Goal: Task Accomplishment & Management: Complete application form

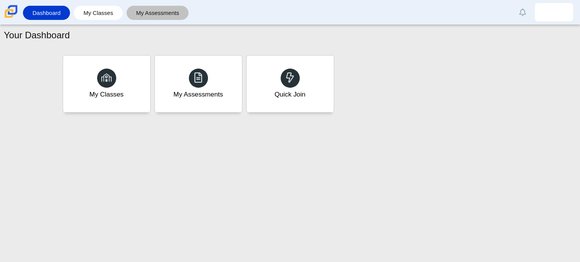
click at [140, 11] on link "My Assessments" at bounding box center [157, 13] width 55 height 14
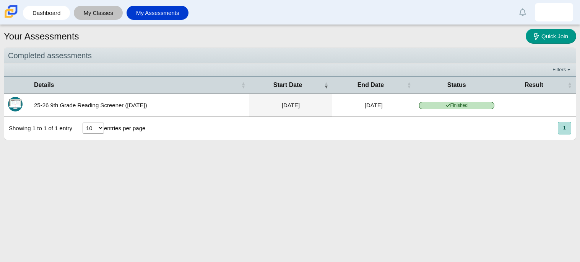
click at [102, 10] on link "My Classes" at bounding box center [98, 13] width 41 height 14
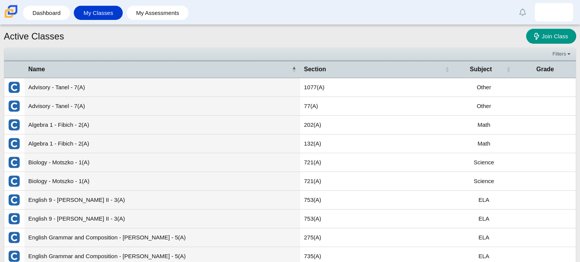
click at [49, 11] on link "Dashboard" at bounding box center [46, 13] width 39 height 14
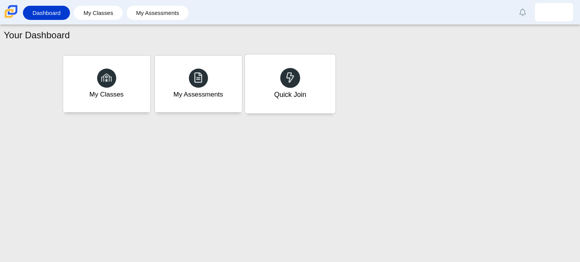
click at [325, 76] on div "Quick Join" at bounding box center [290, 83] width 91 height 59
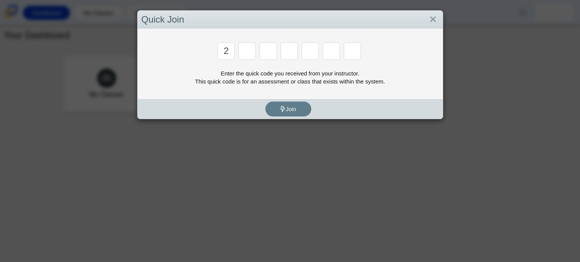
type input "2"
type input "c"
type input "u"
type input "p"
type input "s"
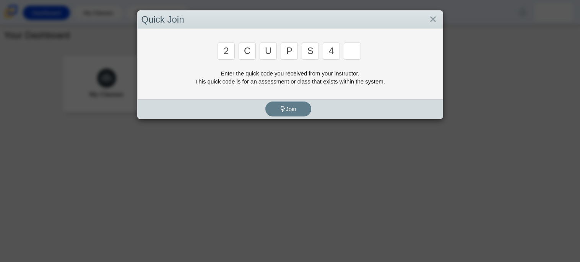
type input "4"
type input "a"
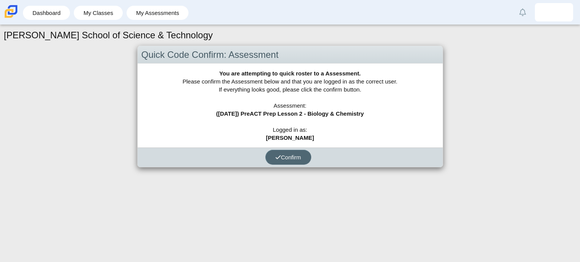
click at [294, 157] on span "Confirm" at bounding box center [288, 157] width 26 height 7
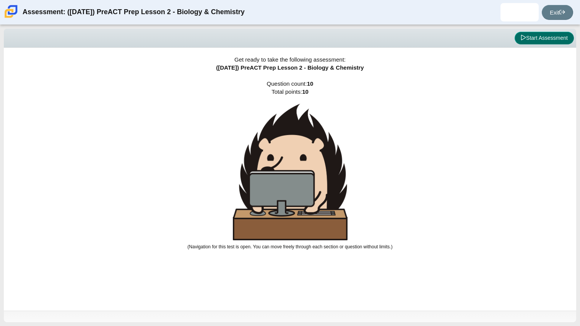
click at [543, 41] on button "Start Assessment" at bounding box center [544, 38] width 59 height 13
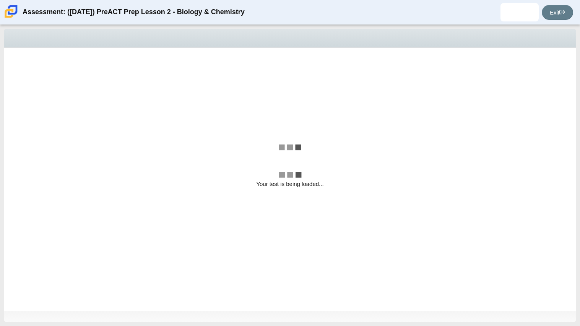
select select "88c27e0d-eae0-4ba9-ac20-9160ce6547ef"
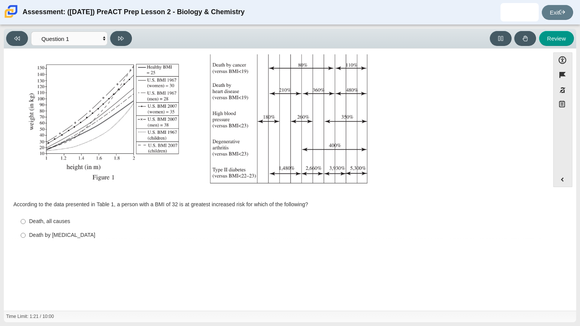
scroll to position [124, 0]
click at [22, 236] on input "Death by cancer Death by cancer" at bounding box center [23, 236] width 5 height 14
radio input "true"
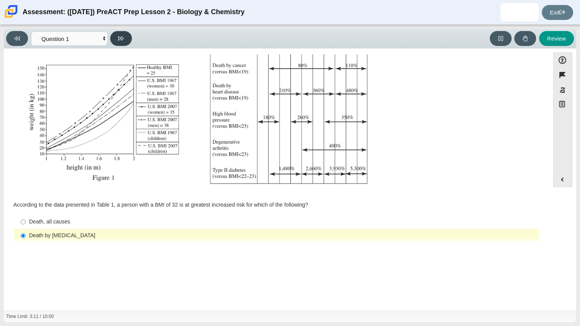
click at [114, 39] on button at bounding box center [121, 38] width 22 height 15
select select "f31ee183-ab53-48c9-9374-3a18949ab500"
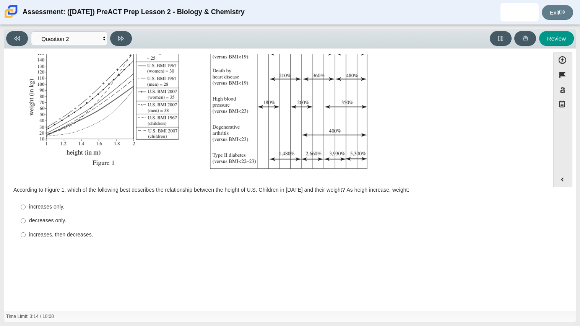
scroll to position [163, 0]
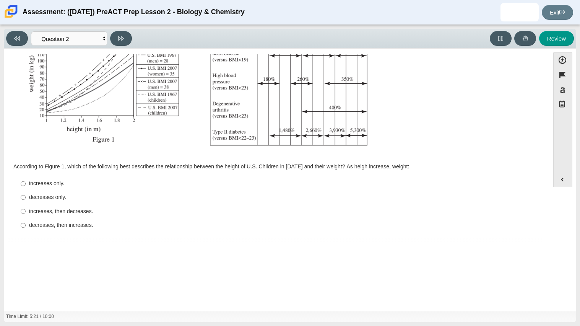
click at [150, 206] on label "increases, then decreases. increases, then decreases." at bounding box center [277, 211] width 524 height 14
click at [26, 206] on input "increases, then decreases. increases, then decreases." at bounding box center [23, 211] width 5 height 14
radio input "true"
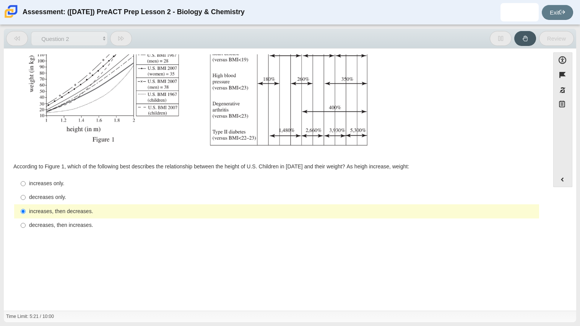
click at [150, 206] on label "increases, then decreases. increases, then decreases." at bounding box center [277, 211] width 524 height 14
click at [26, 206] on input "increases, then decreases. increases, then decreases." at bounding box center [23, 211] width 5 height 14
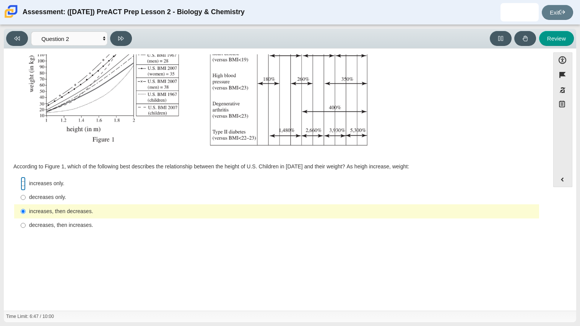
click at [24, 182] on input "increases only. increases only." at bounding box center [23, 184] width 5 height 14
radio input "true"
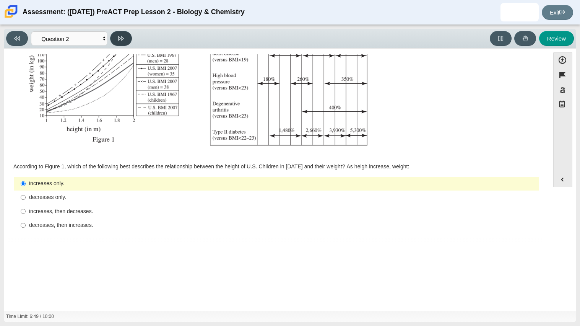
click at [127, 41] on button at bounding box center [121, 38] width 22 height 15
select select "45e82964-709e-4180-9336-970e18221224"
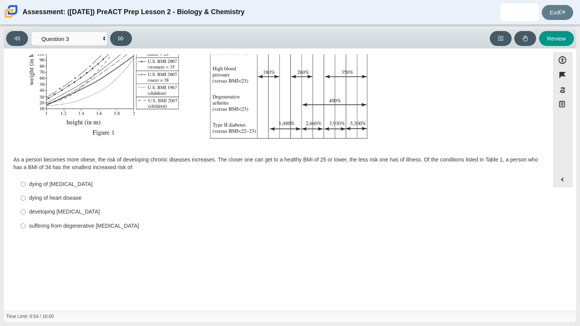
scroll to position [170, 0]
click at [185, 76] on img "Assessment items" at bounding box center [197, 19] width 364 height 257
click at [75, 153] on div "As a person becomes more obese, the risk of developing chronic diseases increas…" at bounding box center [276, 193] width 527 height 80
click at [45, 194] on div "dying of heart disease" at bounding box center [282, 197] width 507 height 8
click at [26, 194] on input "dying of heart disease dying of heart disease" at bounding box center [23, 197] width 5 height 14
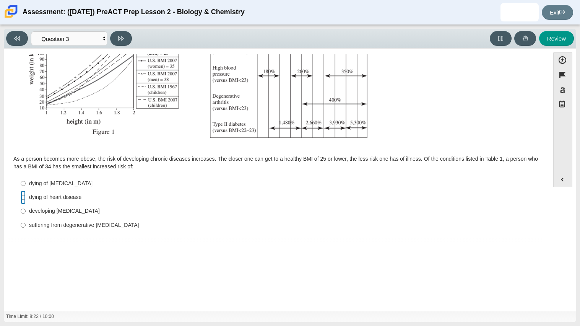
radio input "true"
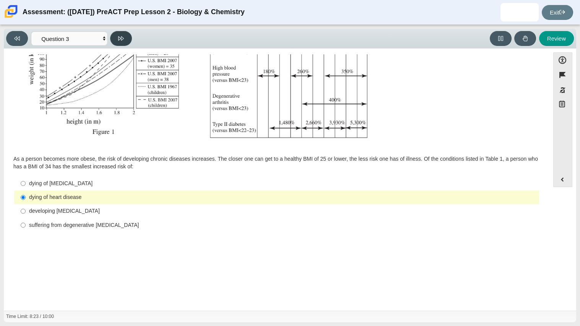
click at [119, 38] on icon at bounding box center [121, 39] width 6 height 6
select select "71dcacfe-cf8b-4cdc-be22-b82c8aec5da2"
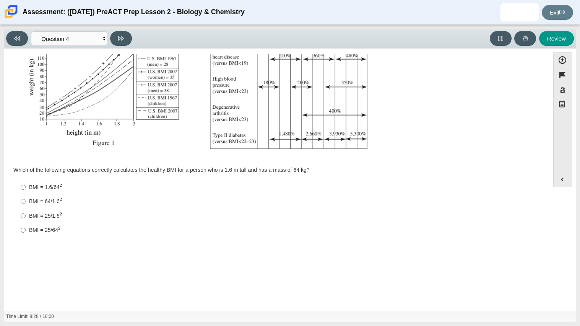
scroll to position [158, 0]
click at [23, 200] on input "BMI = 64/1.6 2 BMI = 64/1.62" at bounding box center [23, 202] width 5 height 14
radio input "true"
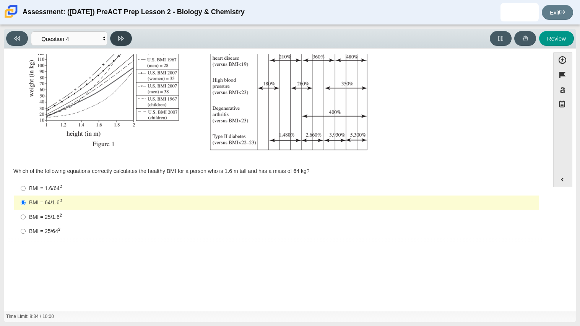
click at [123, 42] on button at bounding box center [121, 38] width 22 height 15
select select "c6558c8b-086a-4b4c-b582-9428309971ba"
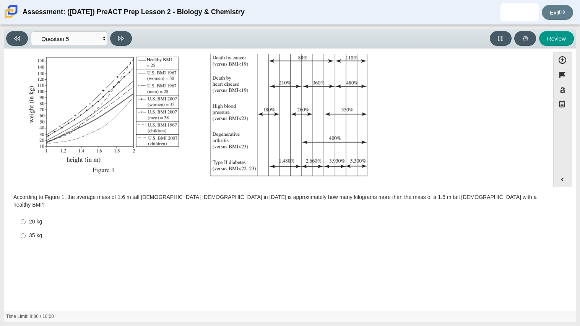
scroll to position [135, 0]
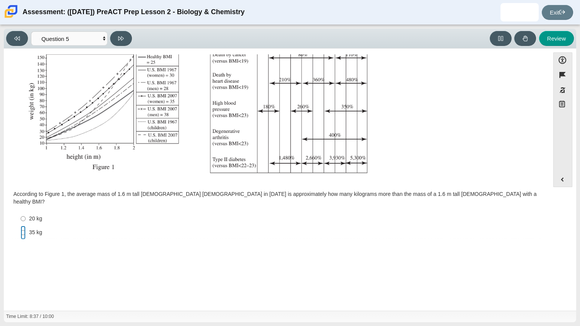
click at [23, 227] on input "35 kg 35 kg" at bounding box center [23, 233] width 5 height 14
radio input "true"
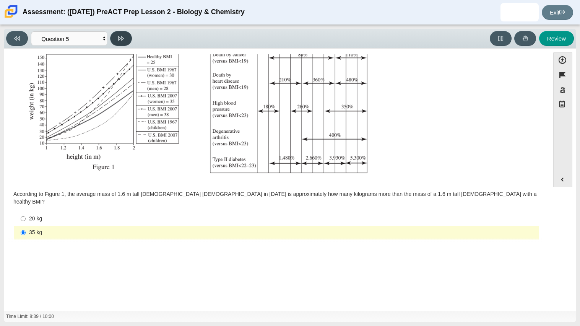
click at [117, 43] on button at bounding box center [121, 38] width 22 height 15
select select "74d98ab6-2529-481e-9250-4e9263ec31cd"
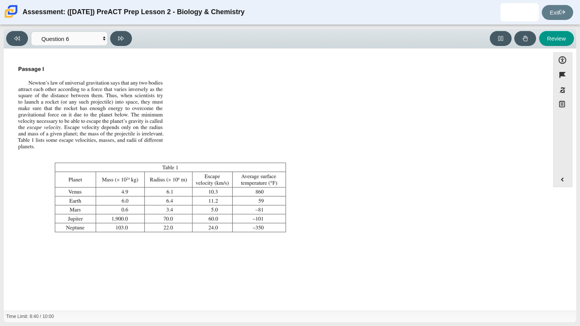
scroll to position [88, 0]
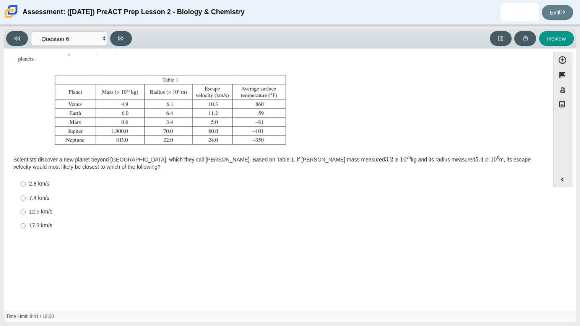
click at [20, 224] on label "17.3 km/s 17.3 km/s" at bounding box center [277, 226] width 524 height 14
click at [21, 224] on input "17.3 km/s 17.3 km/s" at bounding box center [23, 226] width 5 height 14
radio input "true"
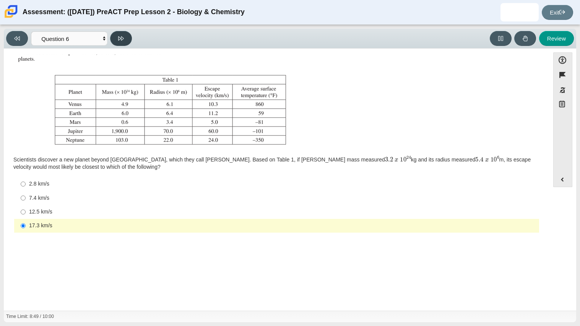
click at [117, 40] on button at bounding box center [121, 38] width 22 height 15
select select "31694628-7769-4744-9964-d3ed6115c03c"
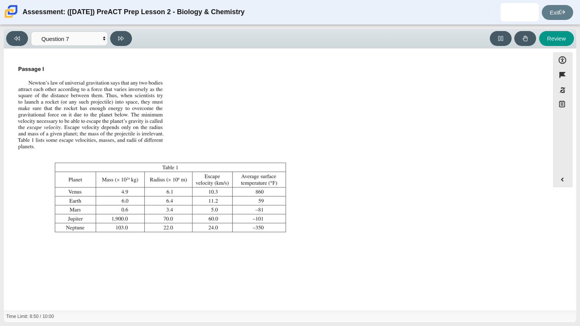
scroll to position [80, 0]
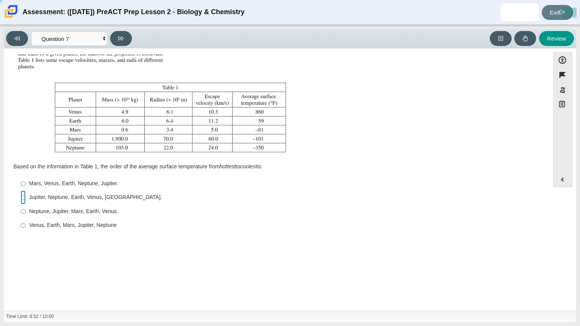
click at [22, 198] on input "Jupiter, Neptune, Earth, Venus, Mars. Jupiter, Neptune, Earth, Venus, Mars." at bounding box center [23, 197] width 5 height 14
radio input "true"
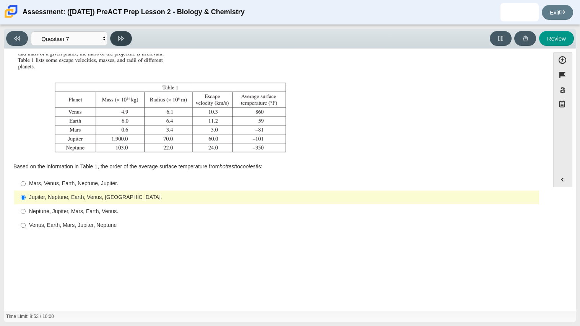
click at [124, 33] on button at bounding box center [121, 38] width 22 height 15
select select "02960795-9514-4c41-985f-77b6951c8514"
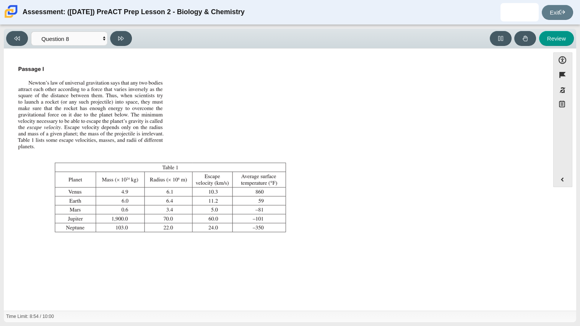
scroll to position [87, 0]
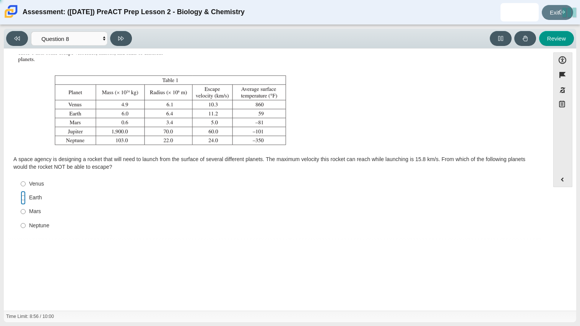
click at [25, 199] on input "Earth Earth" at bounding box center [23, 198] width 5 height 14
radio input "true"
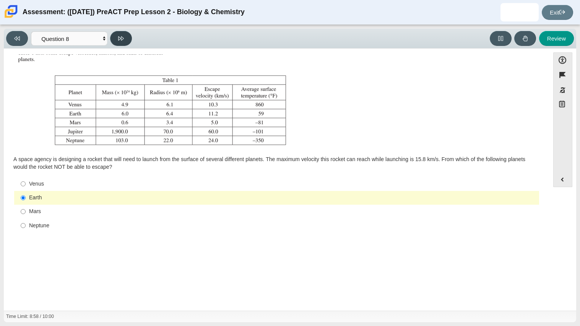
click at [117, 38] on button at bounding box center [121, 38] width 22 height 15
select select "ef19177f-9eb9-441f-a0b9-65cd4e602bb5"
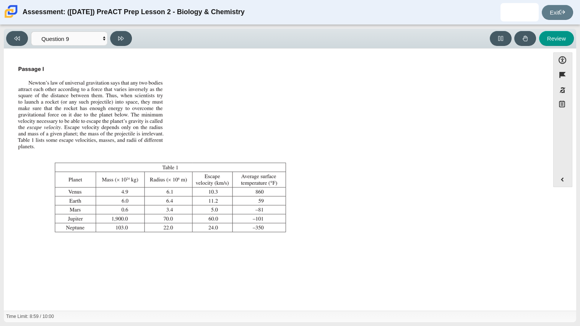
scroll to position [80, 0]
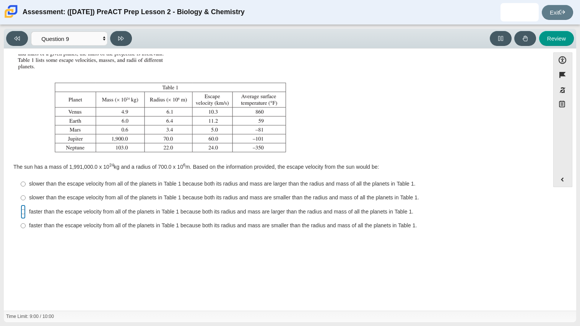
click at [24, 213] on input "faster than the escape velocity from all of the planets in Table 1 because both…" at bounding box center [23, 212] width 5 height 14
radio input "true"
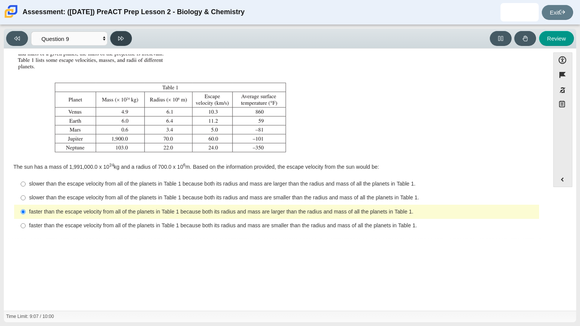
click at [126, 35] on button at bounding box center [121, 38] width 22 height 15
select select "b9bf8baa-c570-4e7d-b5c0-da6c71b27e9c"
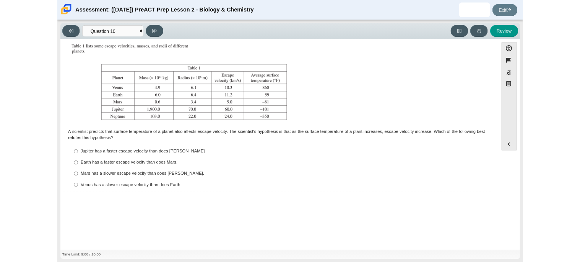
scroll to position [87, 0]
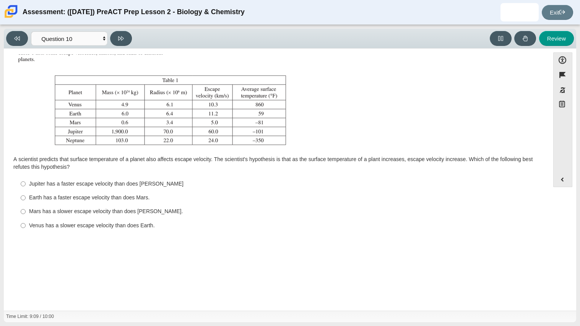
click at [19, 211] on label "Mars has a slower escape velocity than does Venus. Mars has a slower escape vel…" at bounding box center [277, 212] width 524 height 14
click at [21, 211] on input "Mars has a slower escape velocity than does Venus. Mars has a slower escape vel…" at bounding box center [23, 212] width 5 height 14
radio input "true"
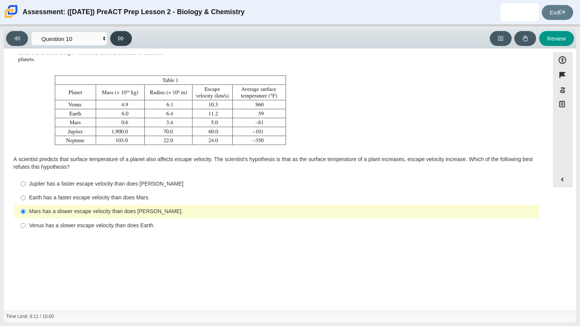
click at [119, 33] on button at bounding box center [121, 38] width 22 height 15
select select "review"
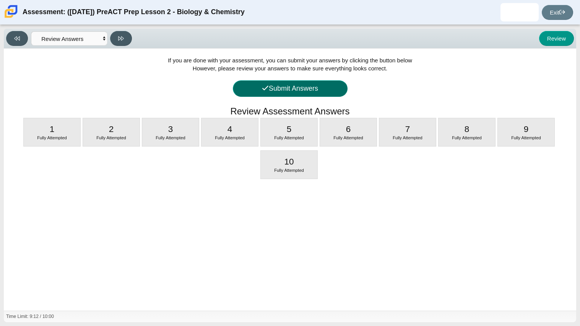
click at [269, 91] on button "Submit Answers" at bounding box center [290, 88] width 115 height 16
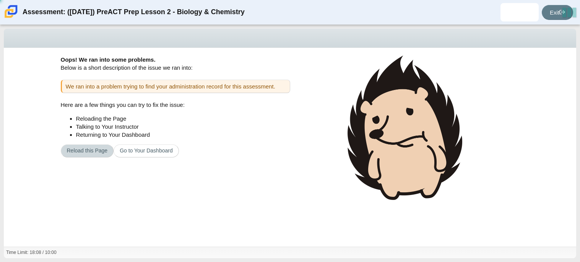
click at [95, 150] on button "Reload this Page" at bounding box center [87, 150] width 53 height 13
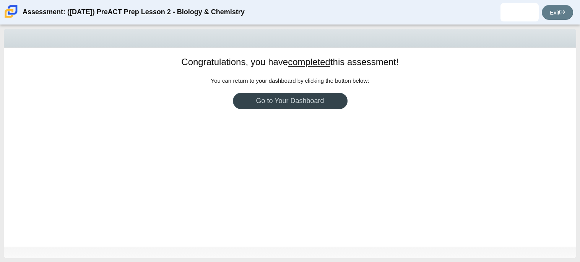
click at [275, 104] on link "Go to Your Dashboard" at bounding box center [290, 101] width 115 height 16
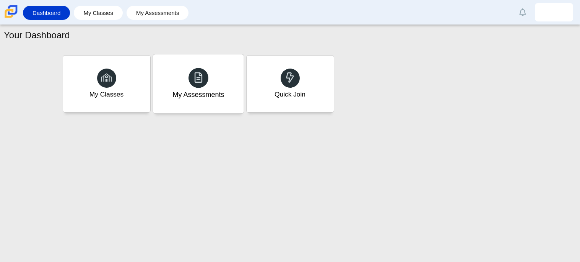
click at [242, 93] on div "My Assessments" at bounding box center [198, 83] width 91 height 59
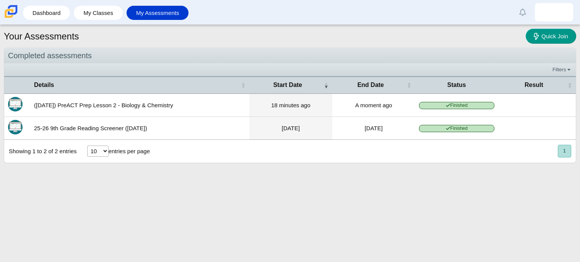
click at [393, 111] on td "A moment ago" at bounding box center [373, 105] width 83 height 23
click at [527, 88] on span "Result" at bounding box center [534, 85] width 64 height 8
